Goal: Task Accomplishment & Management: Manage account settings

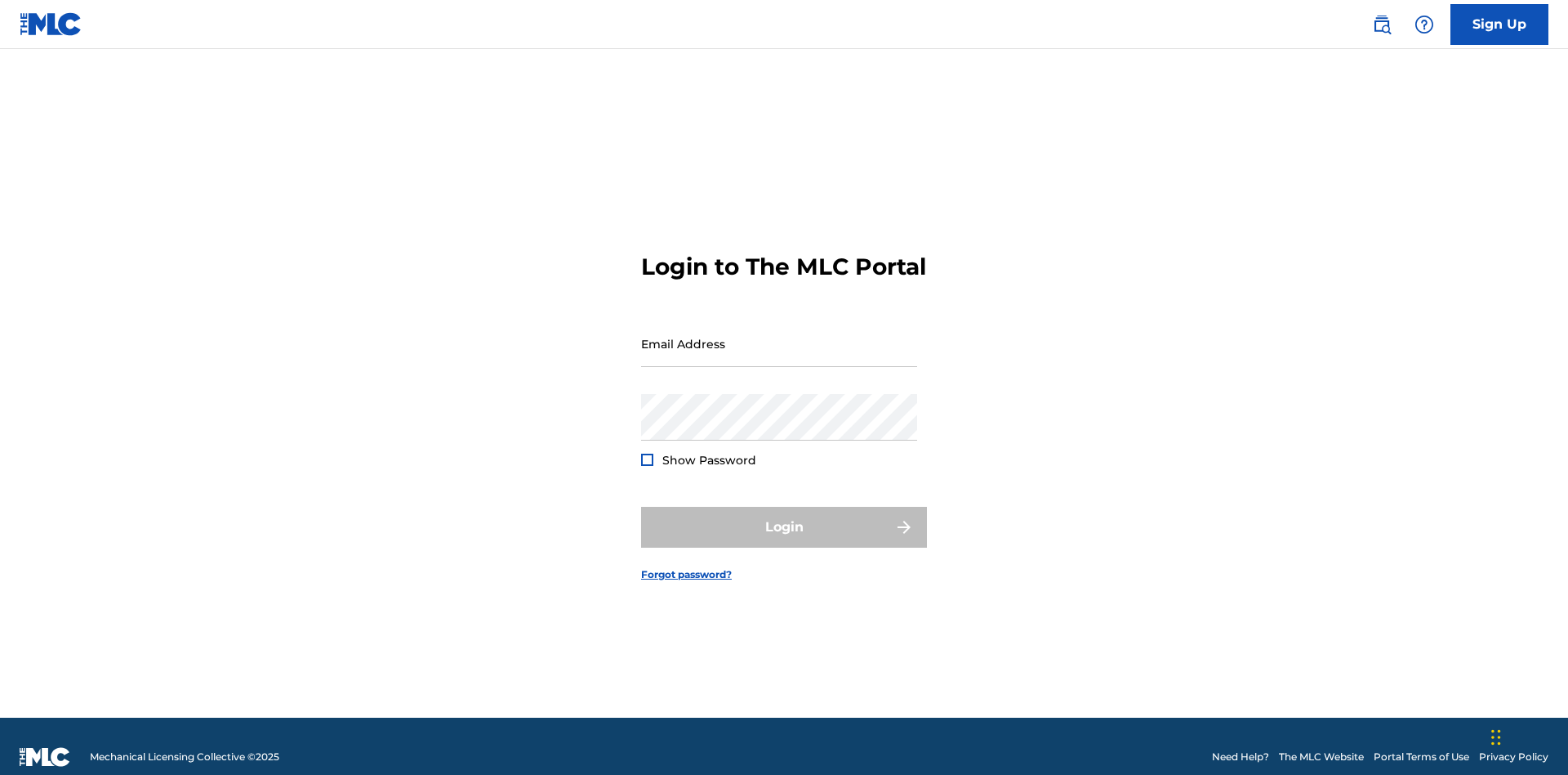
scroll to position [22, 0]
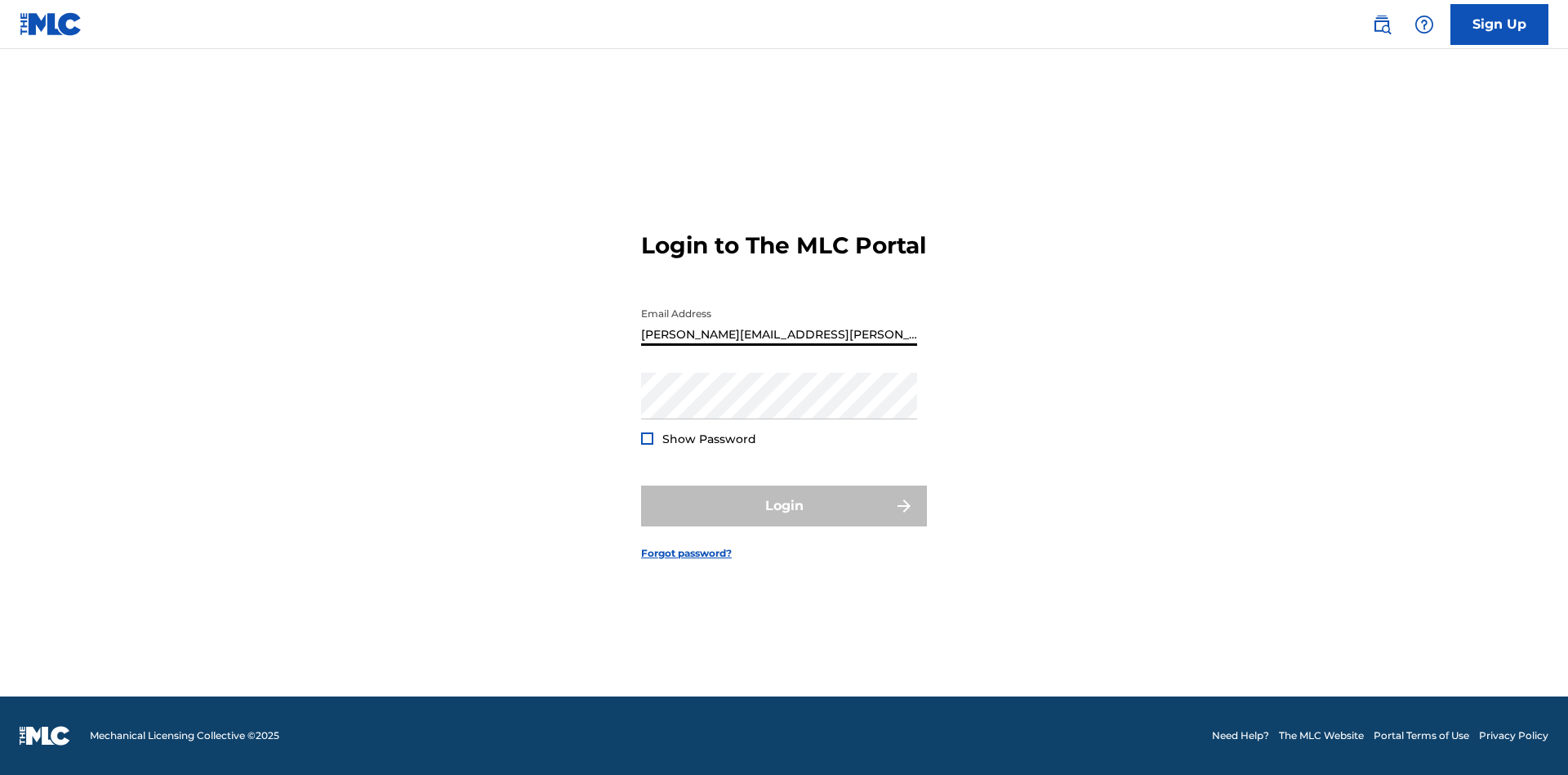
type input "[PERSON_NAME][EMAIL_ADDRESS][PERSON_NAME][DOMAIN_NAME]"
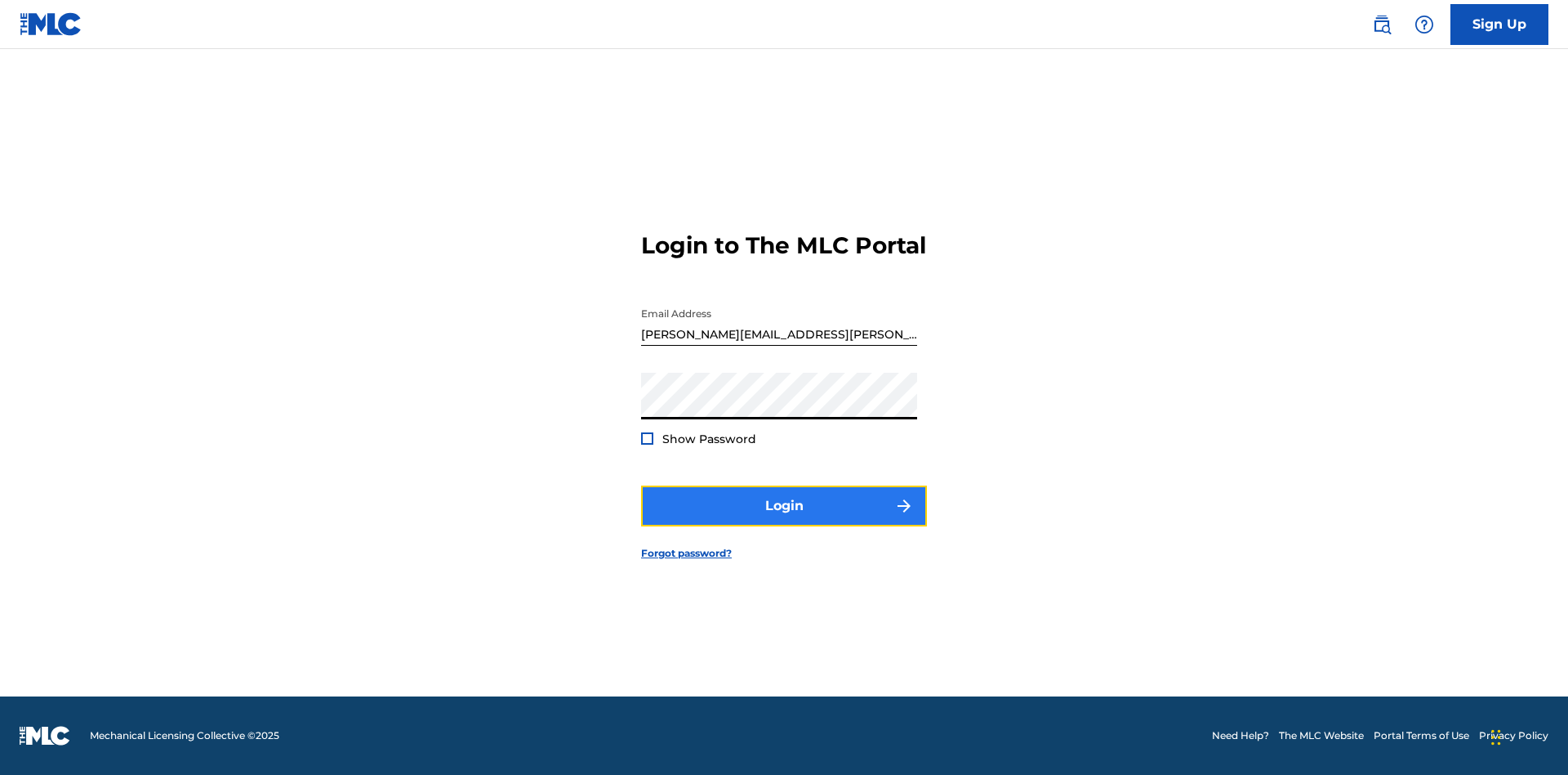
click at [784, 520] on button "Login" at bounding box center [784, 506] width 286 height 41
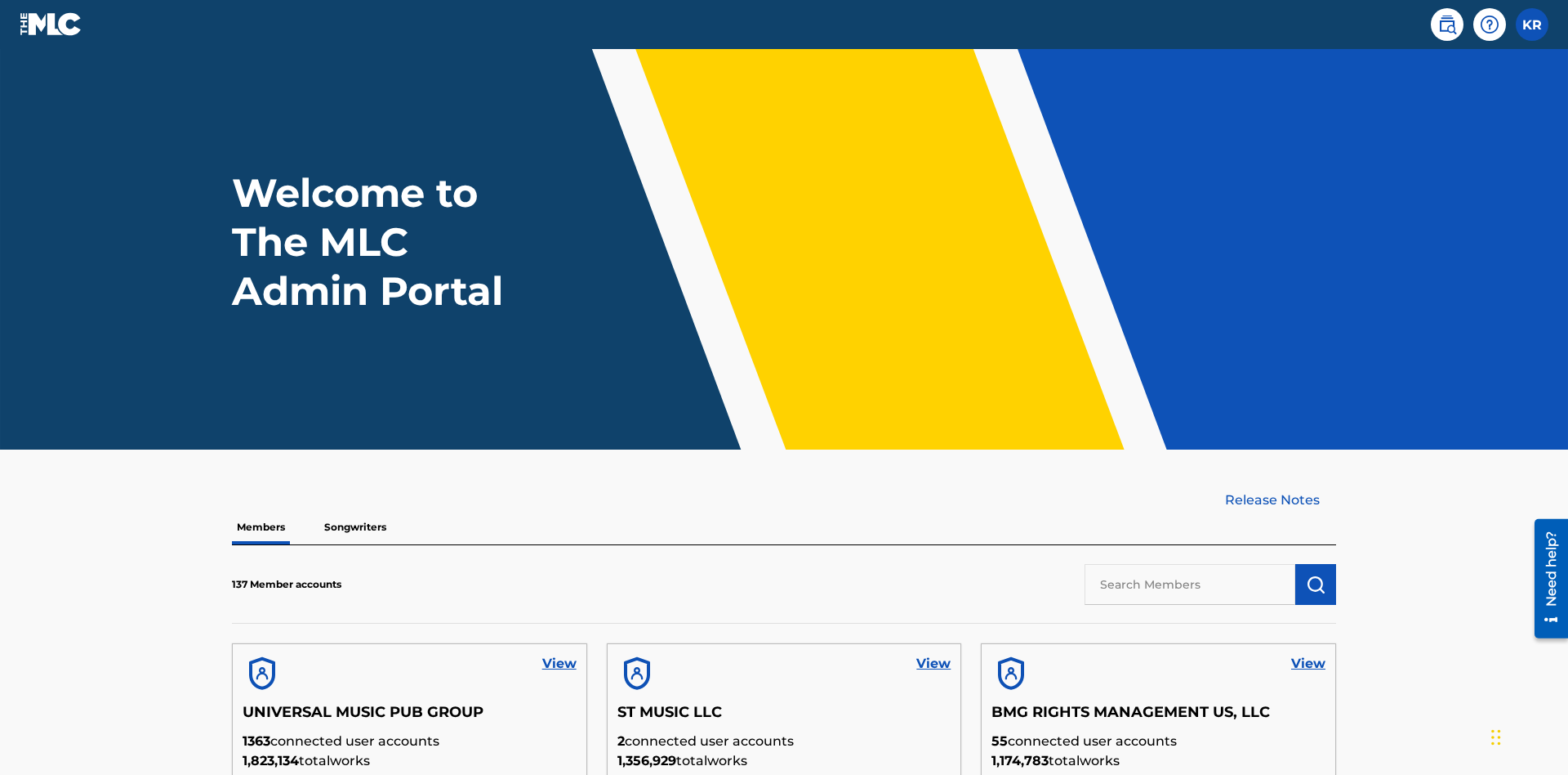
click at [1190, 564] on input "text" at bounding box center [1189, 585] width 211 height 41
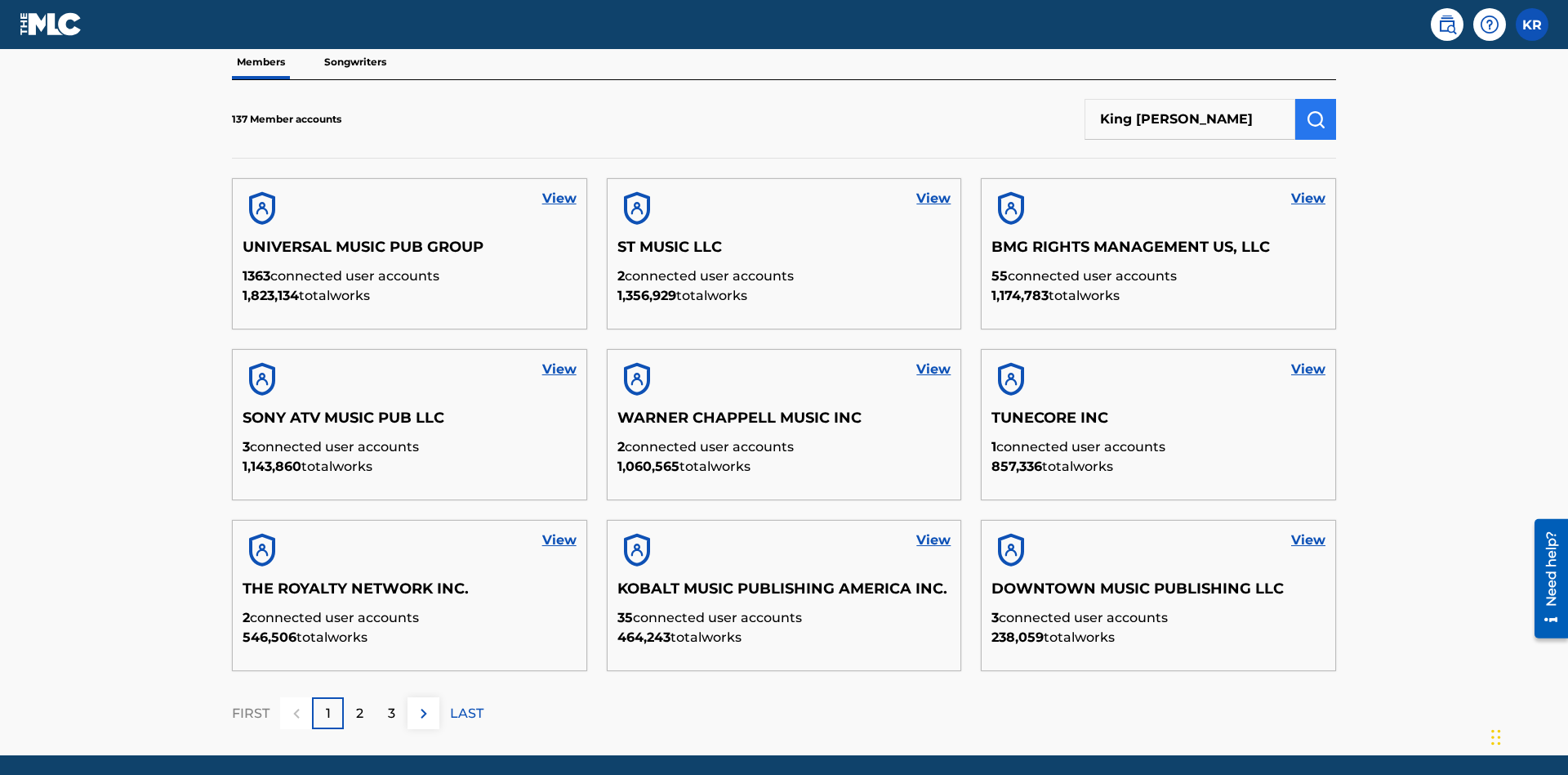
type input "King [PERSON_NAME]"
click at [1316, 110] on img "submit" at bounding box center [1316, 120] width 20 height 20
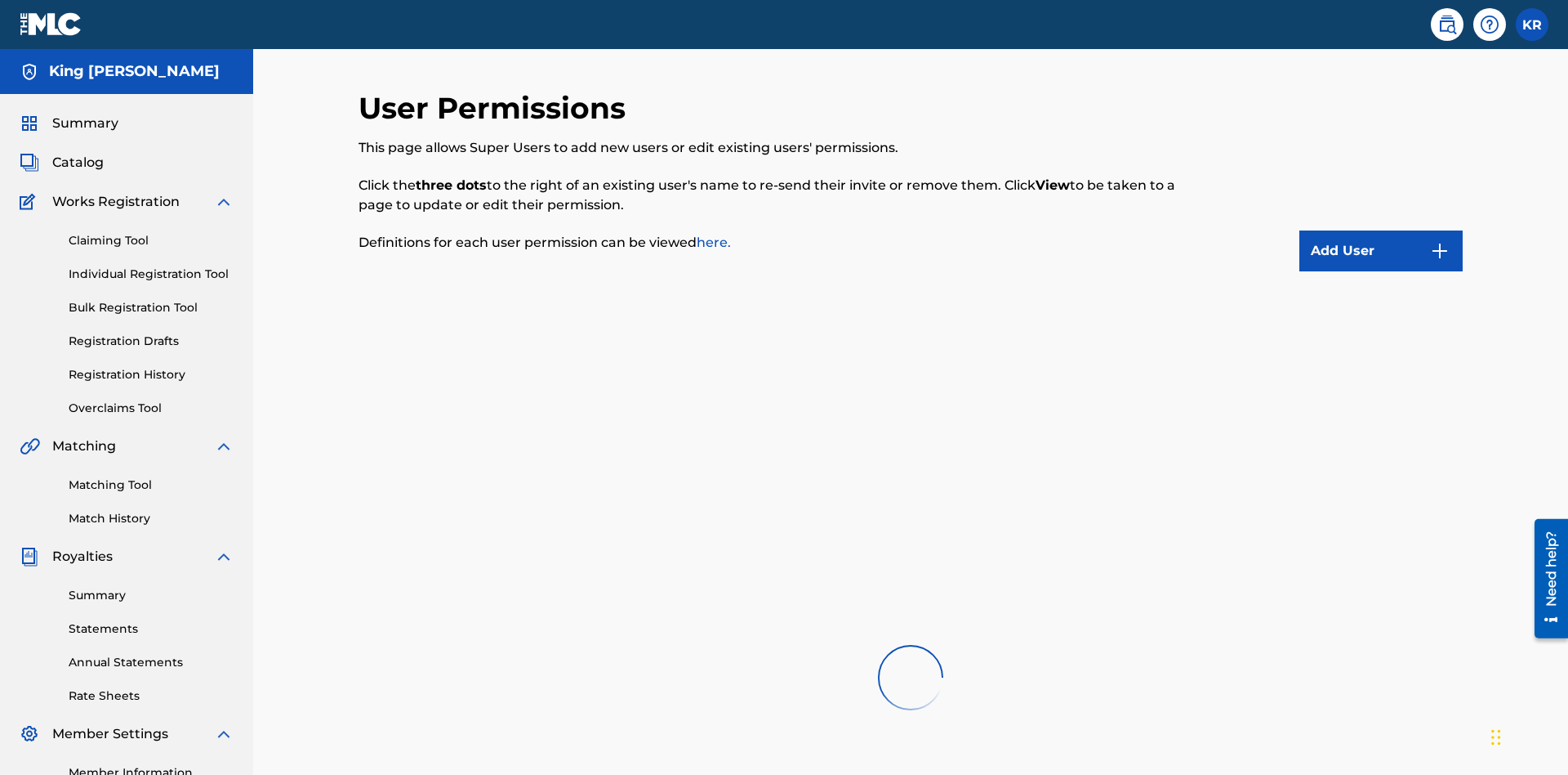
scroll to position [205, 0]
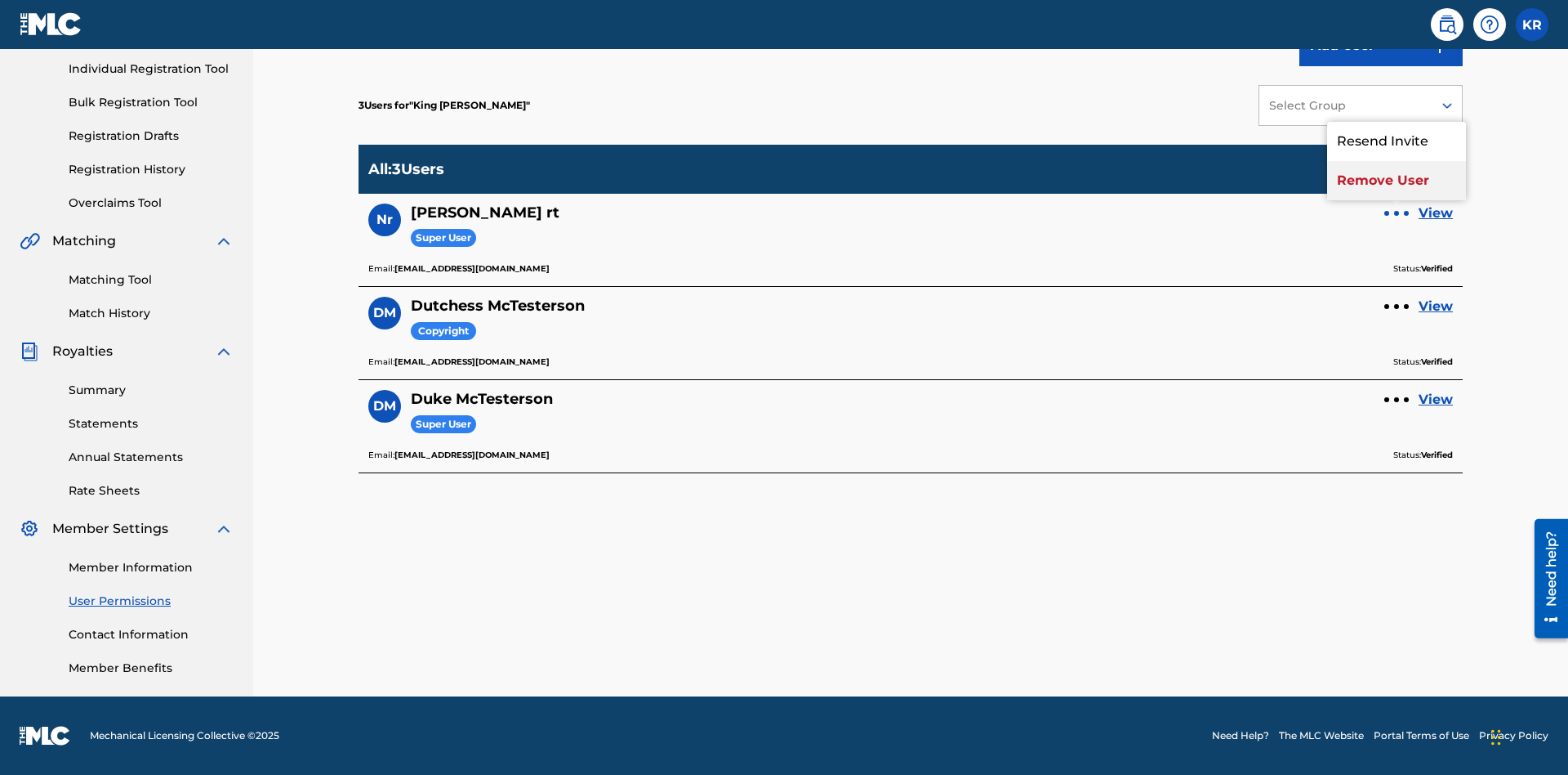
click at [1396, 181] on p "Remove User" at bounding box center [1397, 181] width 139 height 39
click at [1436, 213] on link "View" at bounding box center [1436, 213] width 34 height 20
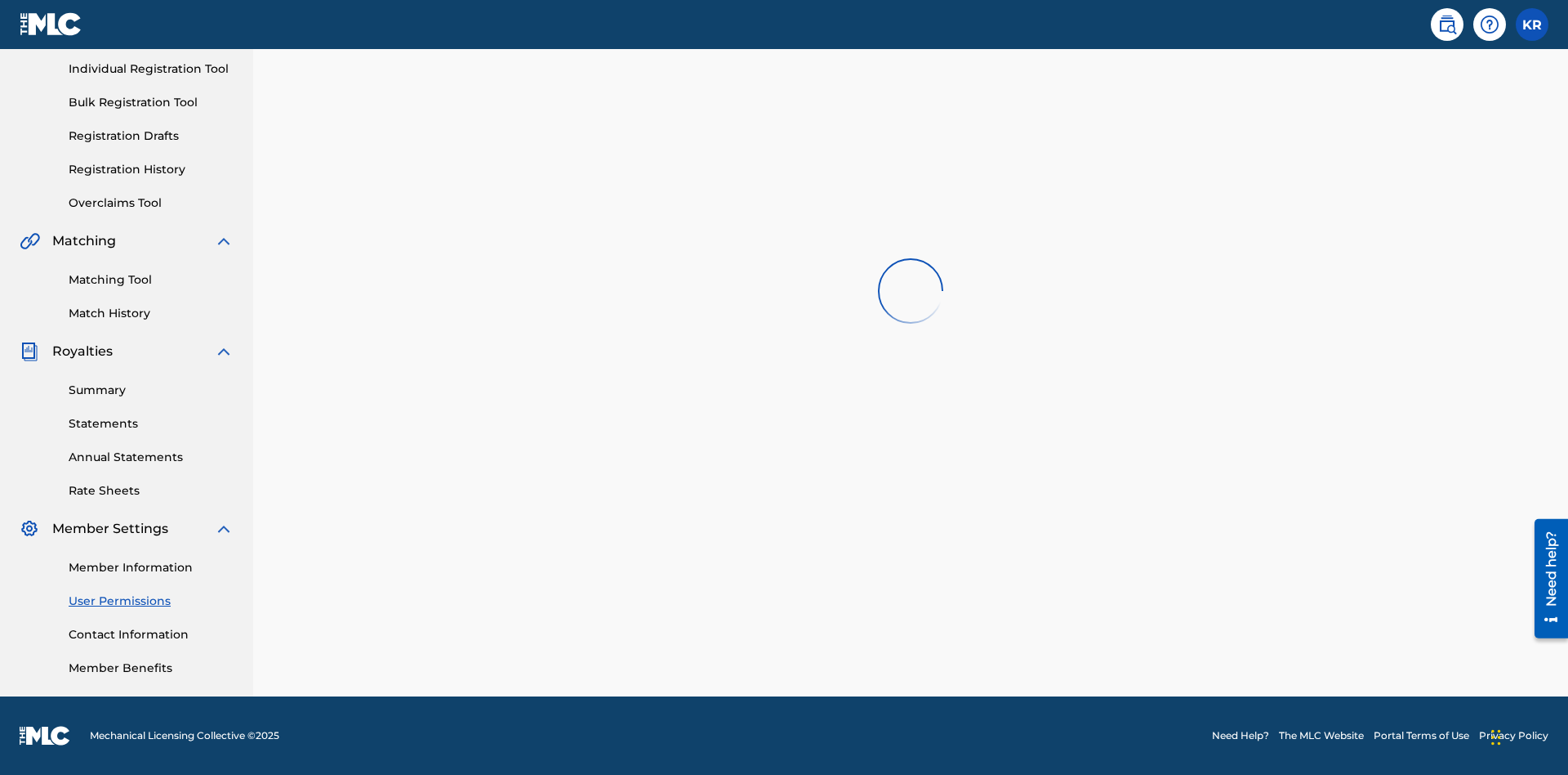
scroll to position [57, 0]
